Goal: Task Accomplishment & Management: Complete application form

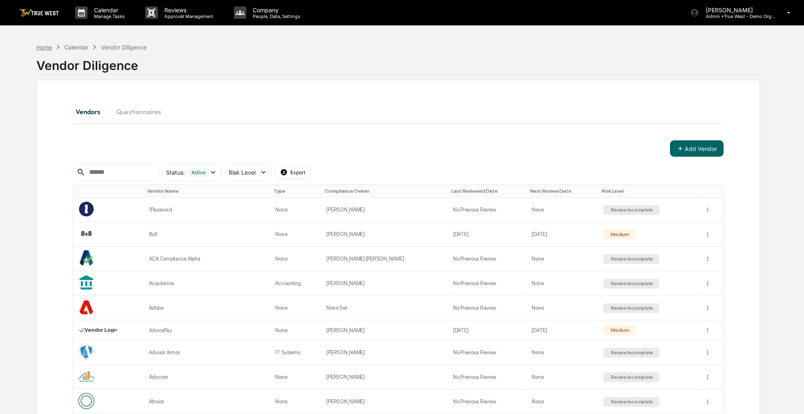
click at [44, 45] on div "Home" at bounding box center [44, 47] width 16 height 7
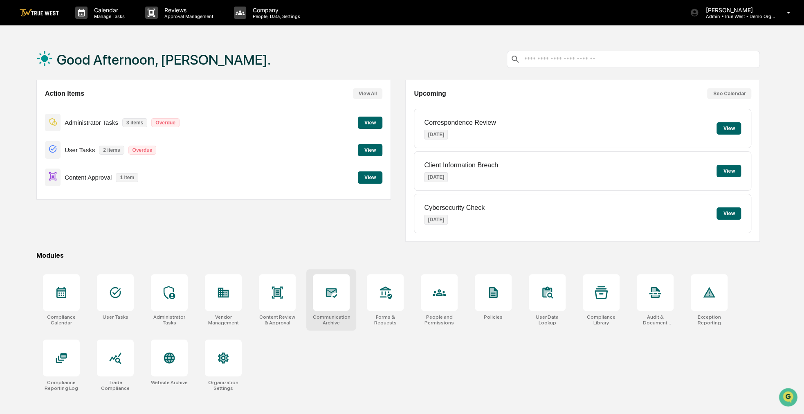
click at [331, 303] on div at bounding box center [331, 292] width 37 height 37
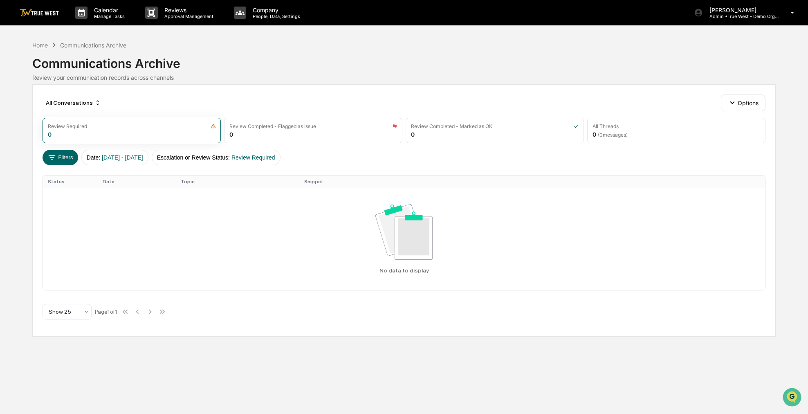
click at [44, 45] on div "Home" at bounding box center [40, 45] width 16 height 7
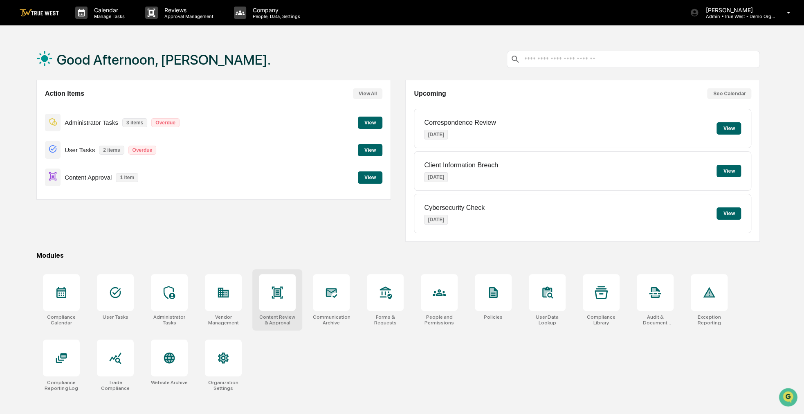
click at [287, 311] on div "Content Review & Approval" at bounding box center [277, 299] width 50 height 61
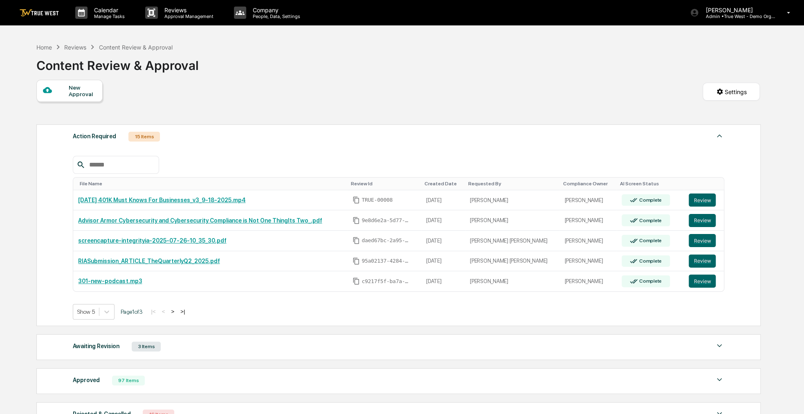
click at [81, 97] on div "New Approval" at bounding box center [82, 90] width 27 height 13
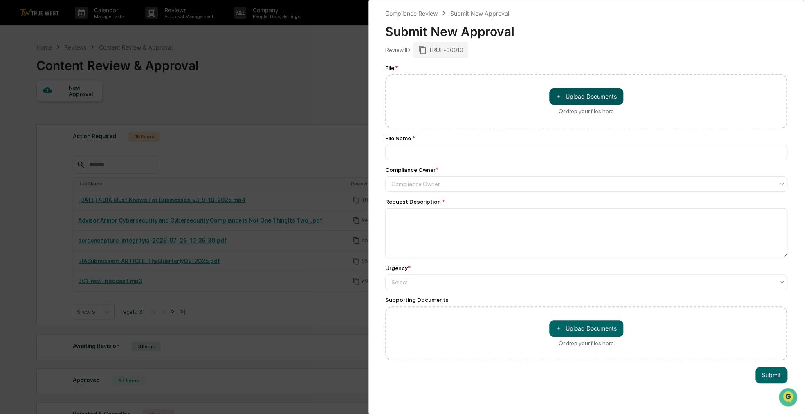
click at [569, 98] on button "＋ Upload Documents" at bounding box center [586, 96] width 74 height 16
type input "**********"
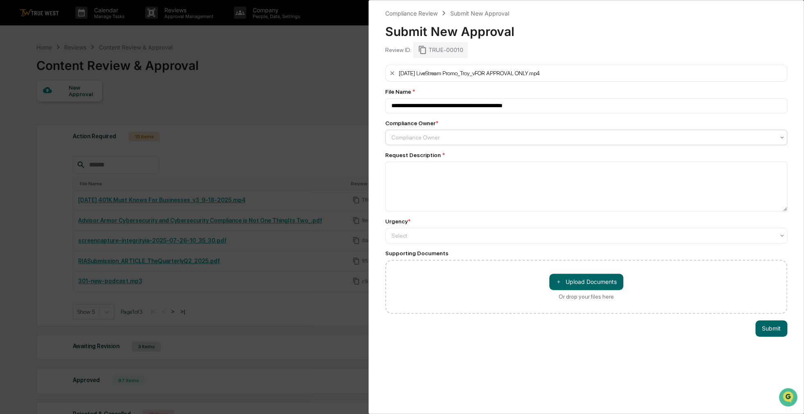
click at [413, 140] on div at bounding box center [582, 137] width 383 height 8
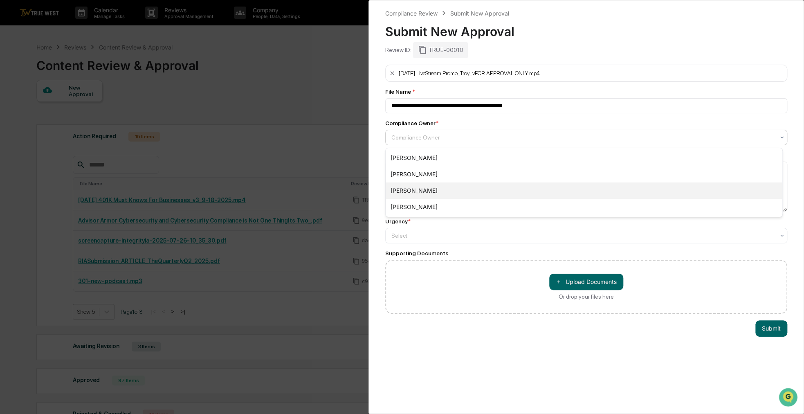
click at [410, 190] on div "[PERSON_NAME]" at bounding box center [583, 190] width 396 height 16
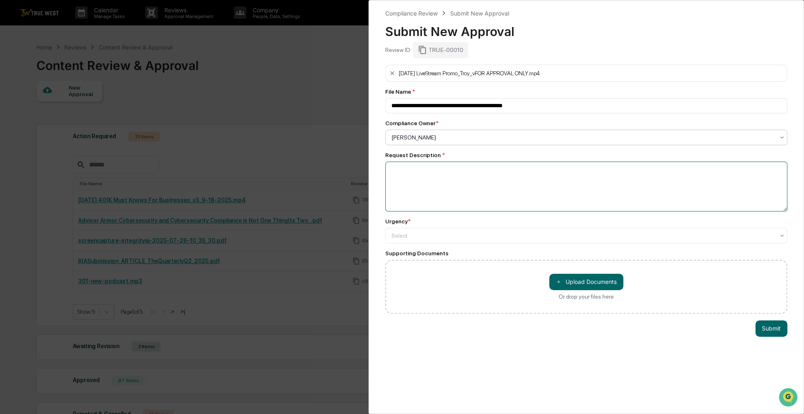
click at [413, 184] on textarea at bounding box center [586, 186] width 402 height 50
type textarea "*****"
click at [439, 232] on div "Select" at bounding box center [582, 234] width 391 height 11
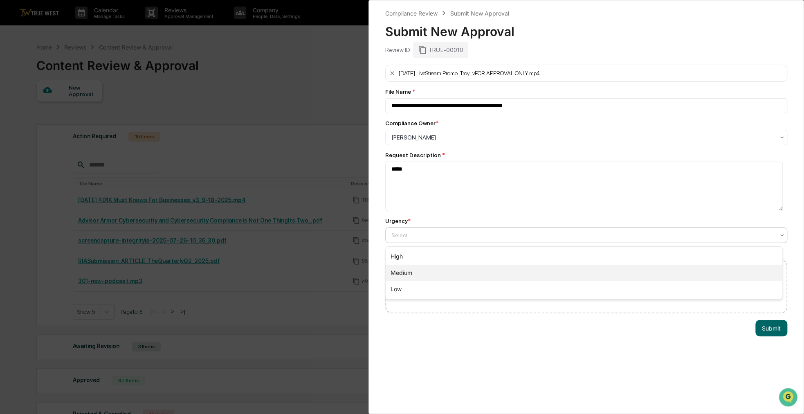
click at [429, 269] on div "Medium" at bounding box center [583, 272] width 396 height 16
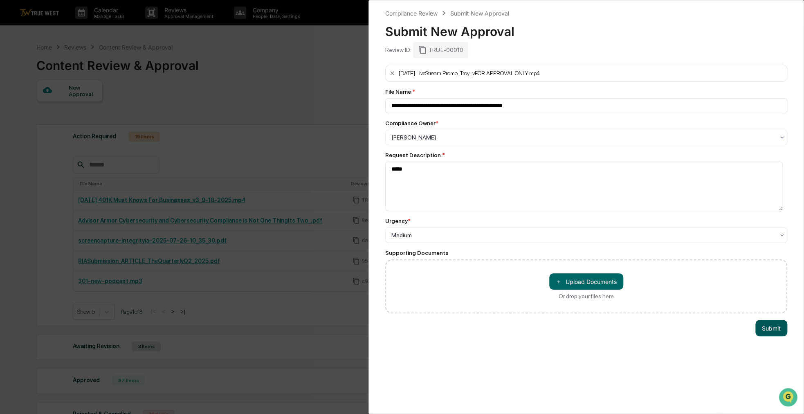
click at [758, 325] on button "Submit" at bounding box center [771, 328] width 32 height 16
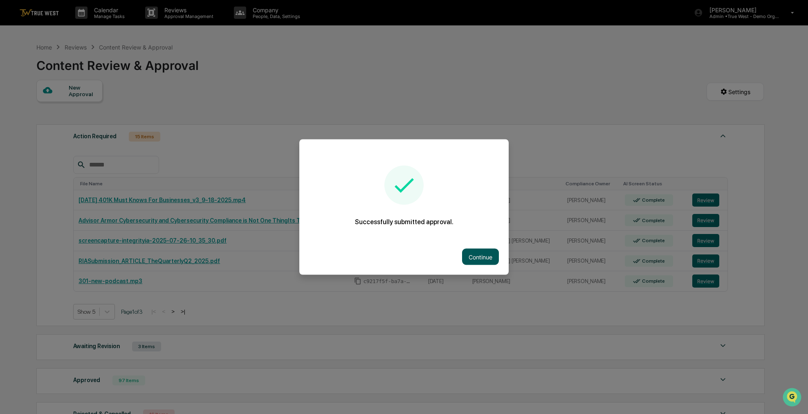
click at [470, 255] on button "Continue" at bounding box center [480, 257] width 37 height 16
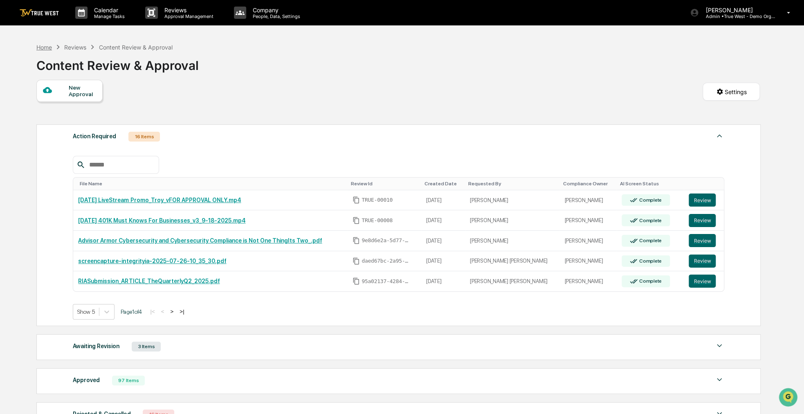
click at [39, 47] on div "Home" at bounding box center [44, 47] width 16 height 7
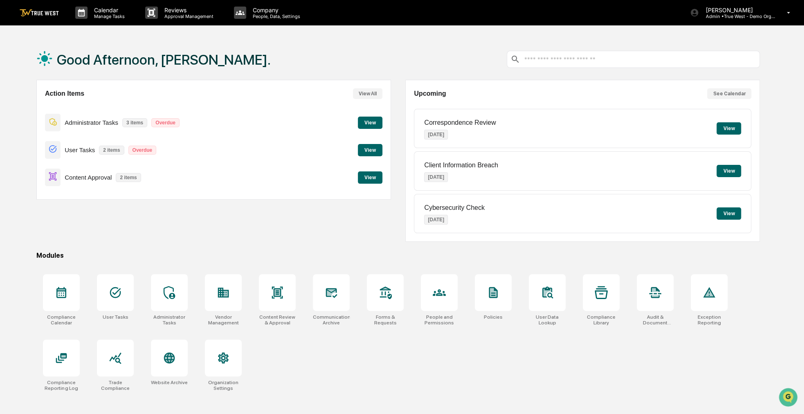
click at [370, 179] on button "View" at bounding box center [370, 177] width 25 height 12
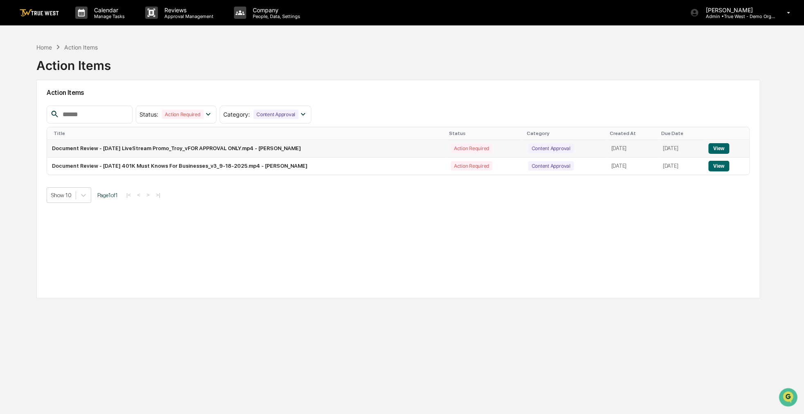
click at [726, 148] on button "View" at bounding box center [718, 148] width 21 height 11
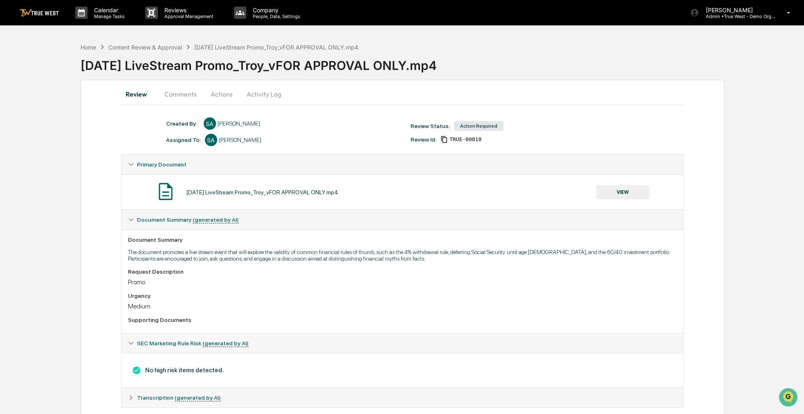
click at [216, 91] on button "Actions" at bounding box center [221, 94] width 37 height 20
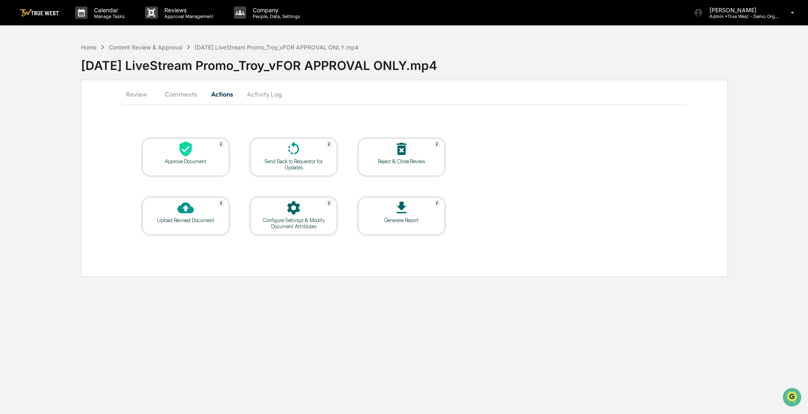
click at [195, 151] on div at bounding box center [186, 150] width 82 height 18
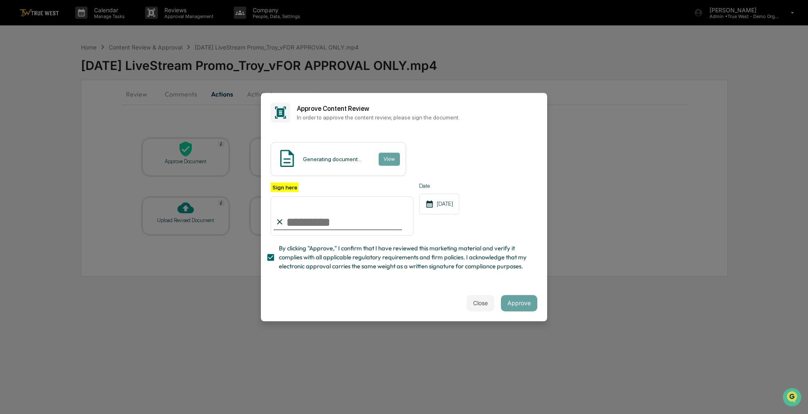
click at [289, 215] on input "Sign here" at bounding box center [342, 215] width 143 height 39
type input "**********"
click at [516, 305] on button "Approve" at bounding box center [519, 303] width 36 height 16
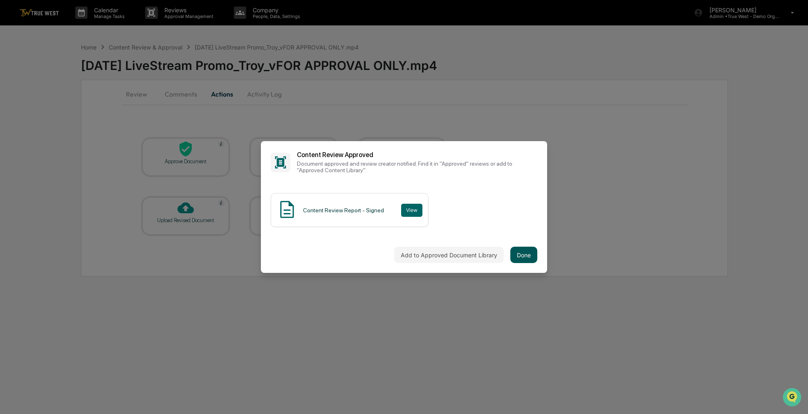
click at [533, 256] on button "Done" at bounding box center [523, 254] width 27 height 16
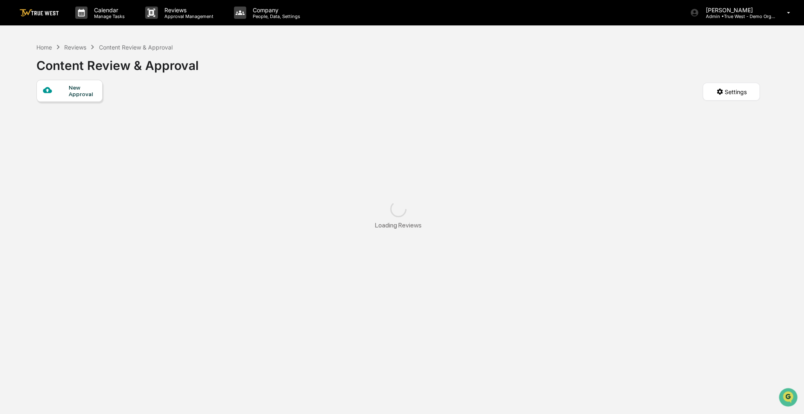
click at [84, 87] on div "New Approval" at bounding box center [82, 90] width 27 height 13
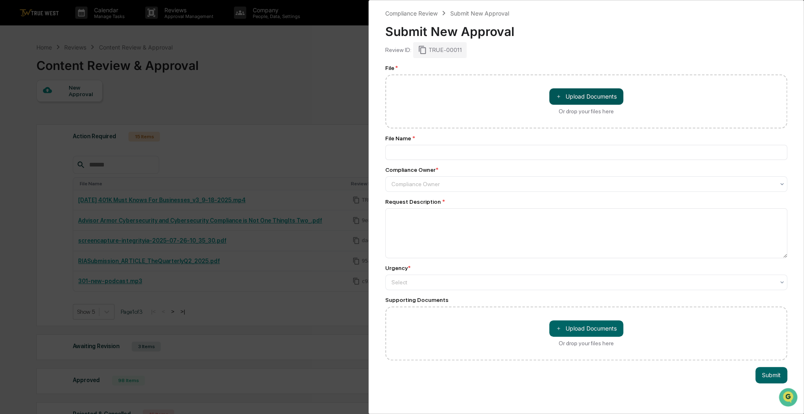
click at [595, 95] on button "＋ Upload Documents" at bounding box center [586, 96] width 74 height 16
type input "**********"
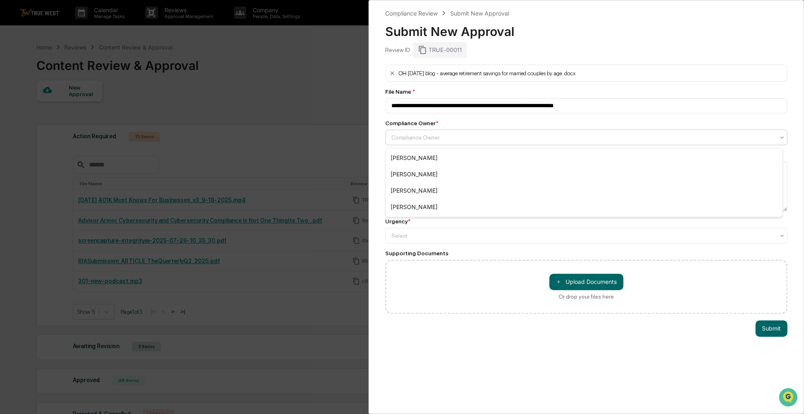
click at [415, 144] on div "Compliance Owner" at bounding box center [586, 138] width 402 height 16
click at [417, 193] on div "[PERSON_NAME]" at bounding box center [583, 190] width 396 height 16
click at [418, 180] on textarea at bounding box center [586, 186] width 402 height 50
type textarea "****"
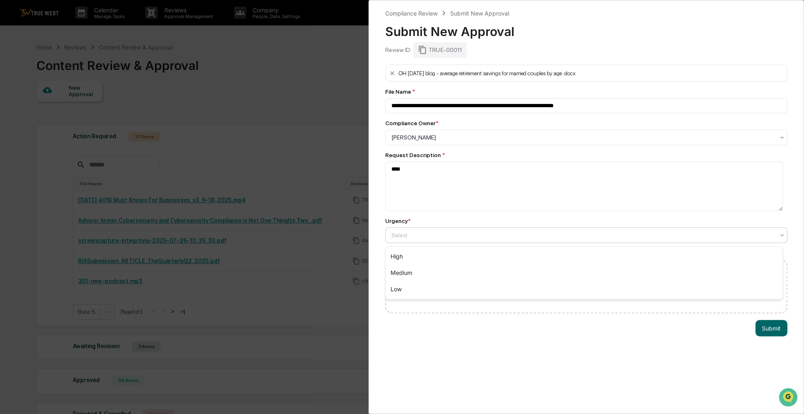
click at [419, 239] on div at bounding box center [582, 235] width 383 height 8
click at [419, 267] on div "Medium" at bounding box center [583, 272] width 396 height 16
click at [768, 330] on button "Submit" at bounding box center [771, 328] width 32 height 16
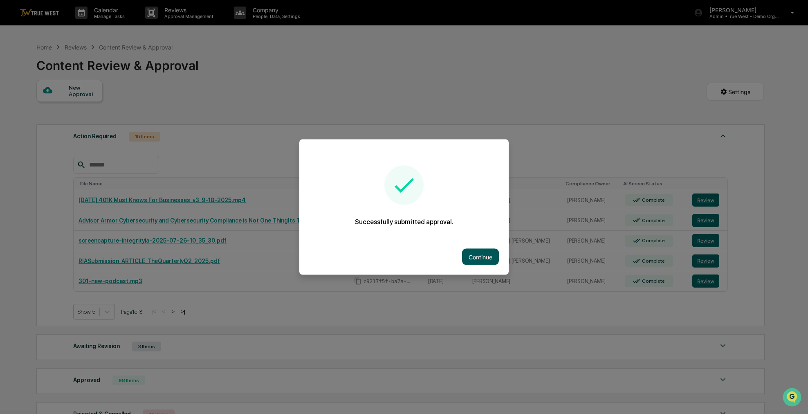
click at [482, 263] on button "Continue" at bounding box center [480, 257] width 37 height 16
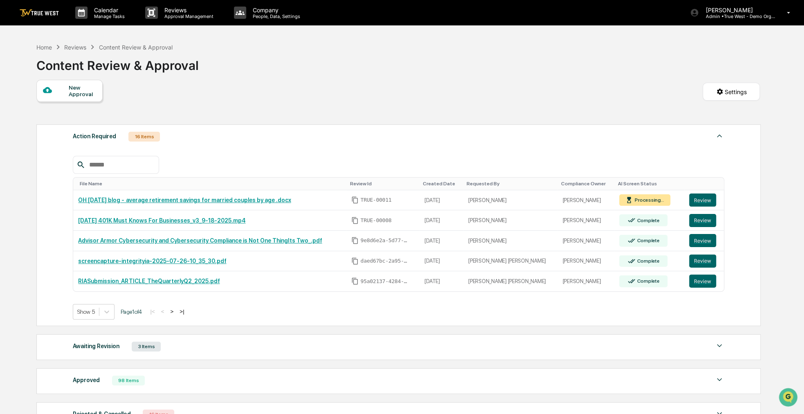
click at [47, 43] on div "Home Reviews Content Review & Approval" at bounding box center [104, 47] width 136 height 9
click at [47, 45] on div "Home" at bounding box center [44, 47] width 16 height 7
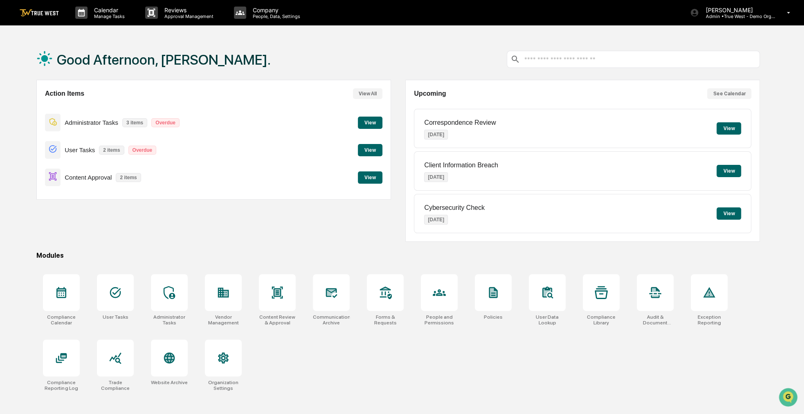
click at [376, 175] on button "View" at bounding box center [370, 177] width 25 height 12
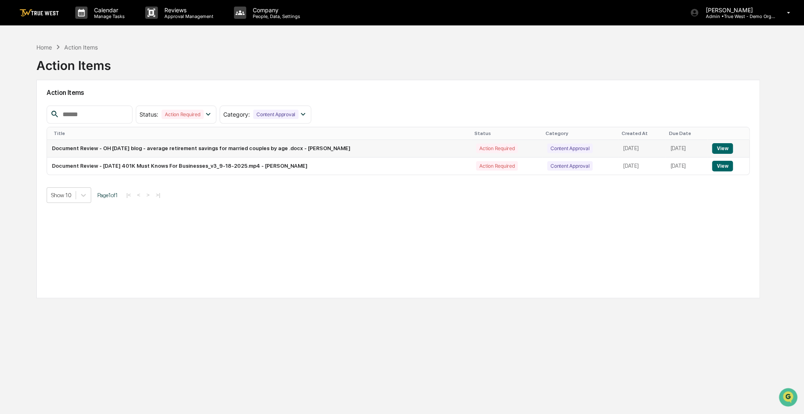
click at [713, 147] on button "View" at bounding box center [722, 148] width 21 height 11
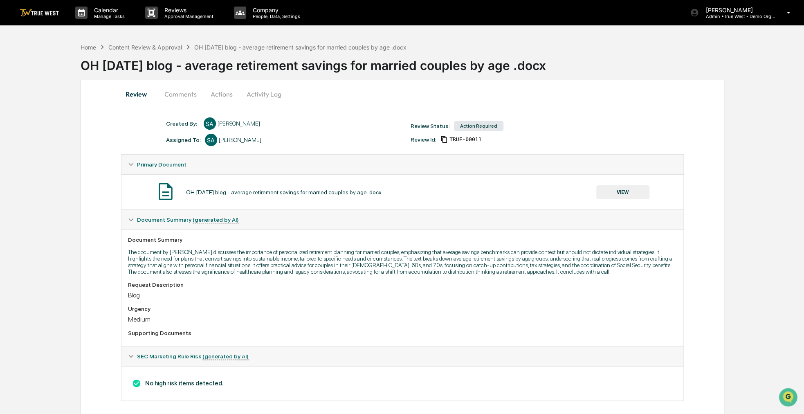
click at [226, 96] on button "Actions" at bounding box center [221, 94] width 37 height 20
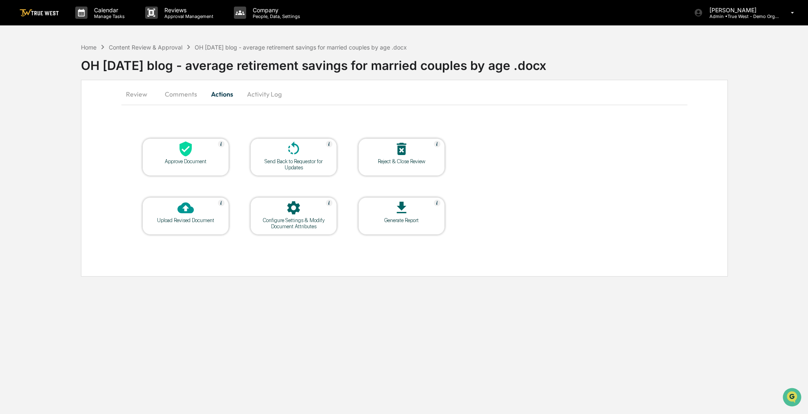
click at [199, 150] on div at bounding box center [186, 150] width 82 height 18
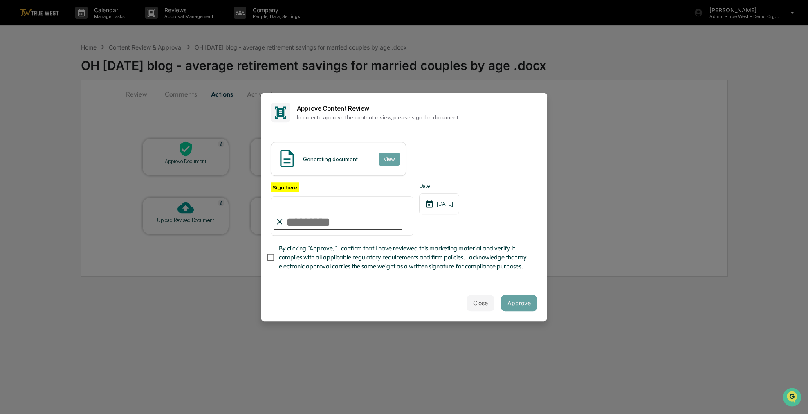
click at [290, 258] on span "By clicking "Approve," I confirm that I have reviewed this marketing material a…" at bounding box center [405, 257] width 252 height 27
click at [298, 220] on input "Sign here" at bounding box center [342, 215] width 143 height 39
type input "**********"
click at [520, 302] on button "Approve" at bounding box center [519, 303] width 36 height 16
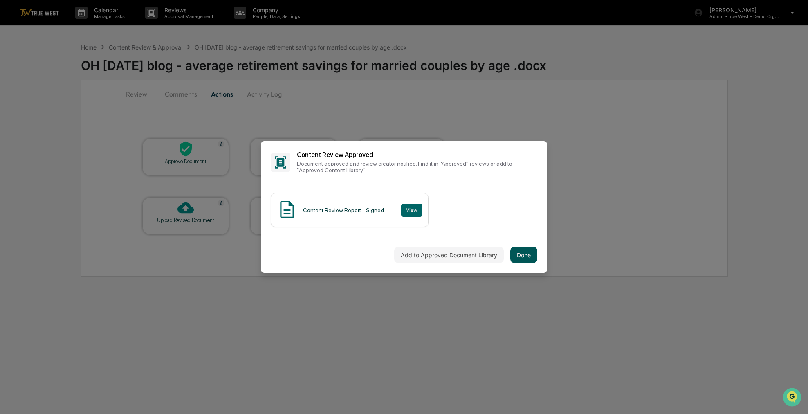
click at [523, 258] on button "Done" at bounding box center [523, 254] width 27 height 16
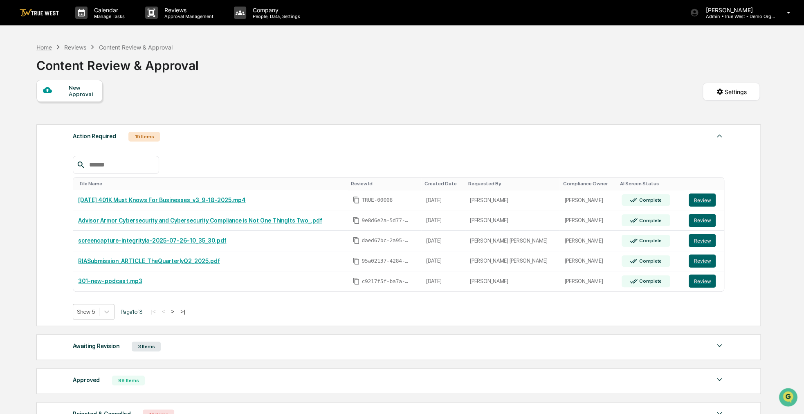
click at [45, 50] on div "Home" at bounding box center [44, 47] width 16 height 7
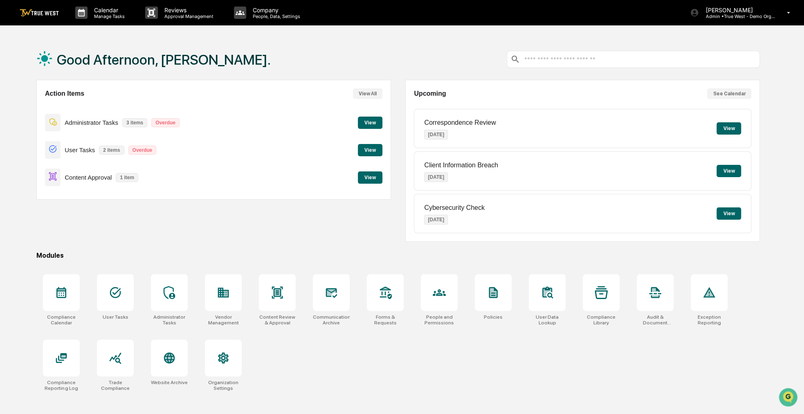
click at [371, 178] on button "View" at bounding box center [370, 177] width 25 height 12
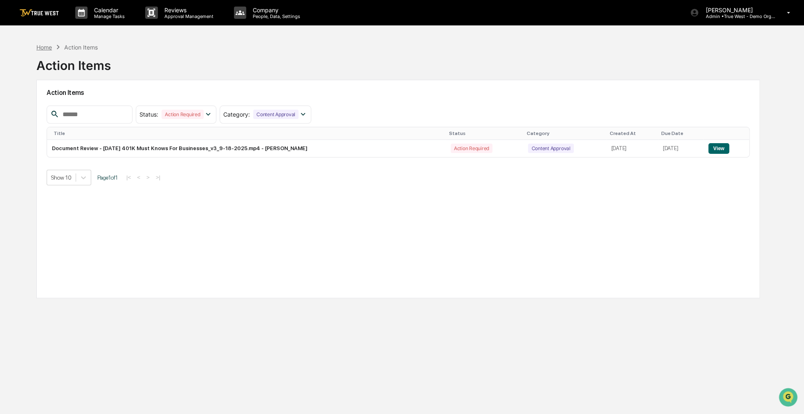
click at [47, 46] on div "Home" at bounding box center [44, 47] width 16 height 7
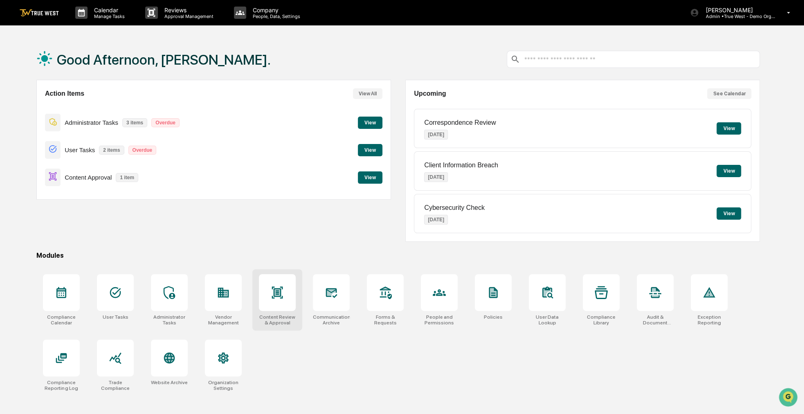
click at [289, 296] on div at bounding box center [277, 292] width 37 height 37
